Goal: Information Seeking & Learning: Learn about a topic

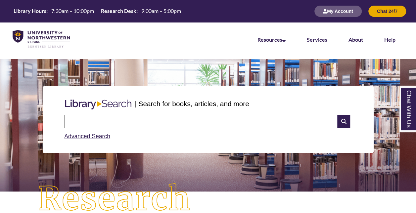
click at [213, 120] on input "text" at bounding box center [200, 121] width 273 height 13
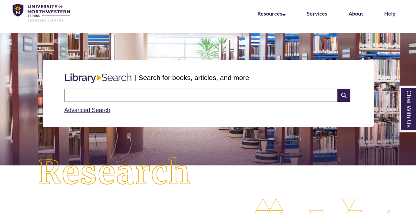
scroll to position [25, 0]
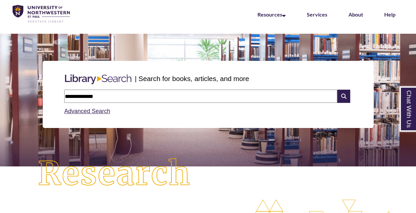
type input "**********"
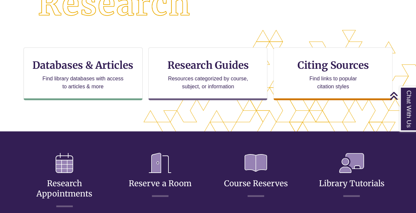
scroll to position [195, 0]
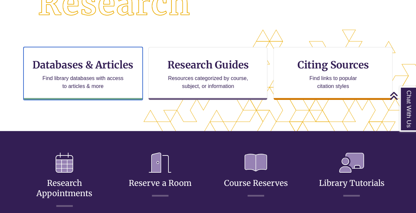
click at [122, 66] on h3 "Databases & Articles" at bounding box center [83, 65] width 108 height 13
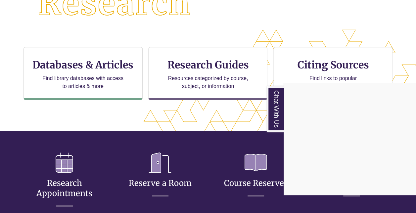
click at [235, 43] on div "Chat With Us" at bounding box center [208, 106] width 416 height 213
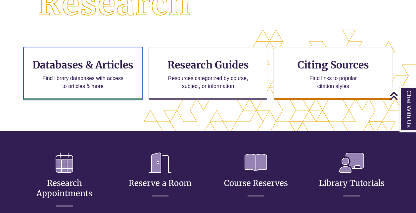
click at [120, 71] on div "Databases & Articles Find library databases with access to articles & more" at bounding box center [82, 73] width 119 height 53
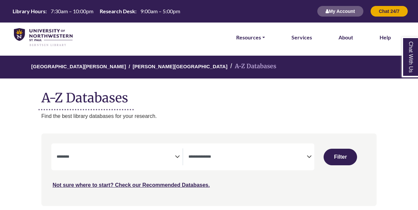
select select "Database Subject Filter"
select select "Database Types Filter"
select select "Database Subject Filter"
select select "Database Types Filter"
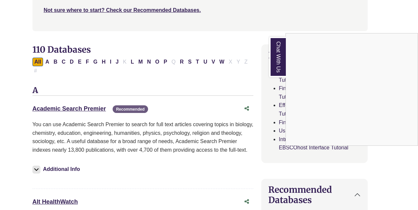
scroll to position [174, 9]
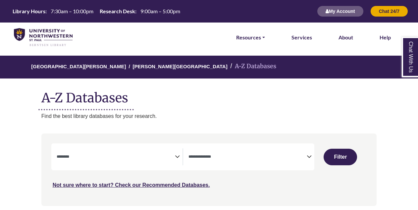
select select "Database Subject Filter"
select select "Database Types Filter"
select select "Database Subject Filter"
select select "Database Types Filter"
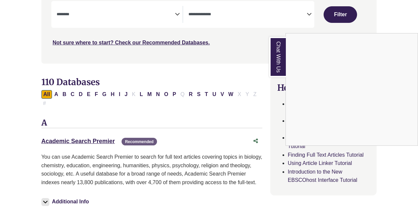
scroll to position [141, 0]
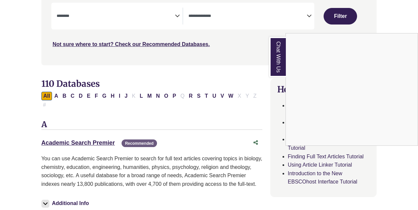
click at [88, 134] on div "Chat With Us" at bounding box center [209, 105] width 418 height 210
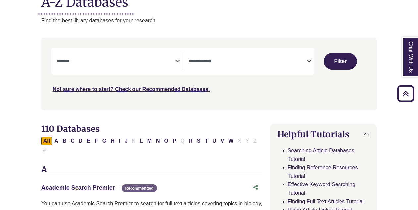
scroll to position [181, 0]
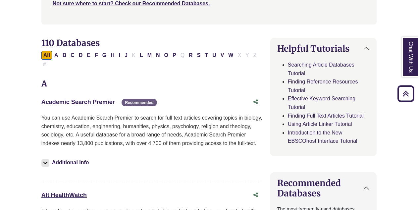
click at [111, 99] on link "Academic Search Premier This link opens in a new window" at bounding box center [77, 102] width 73 height 7
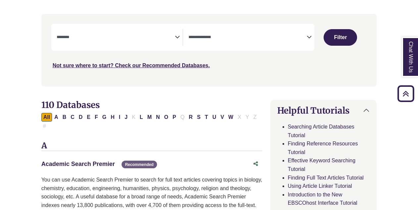
scroll to position [119, 0]
